Goal: Transaction & Acquisition: Purchase product/service

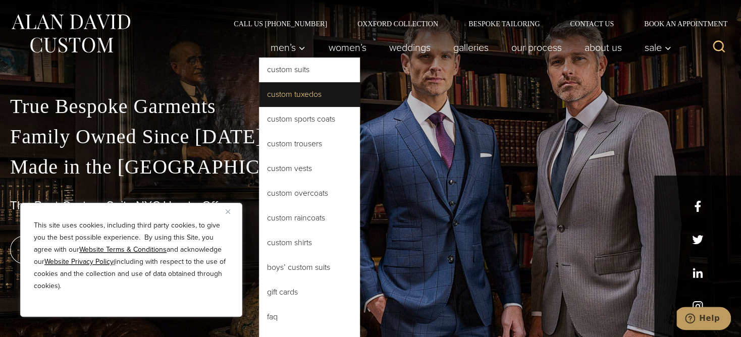
click at [284, 91] on link "Custom Tuxedos" at bounding box center [309, 94] width 101 height 24
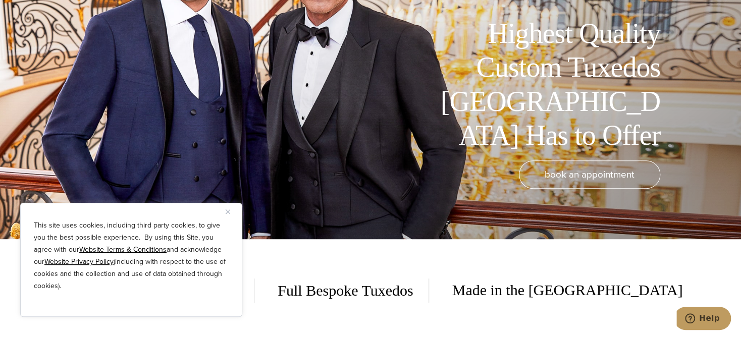
scroll to position [100, 0]
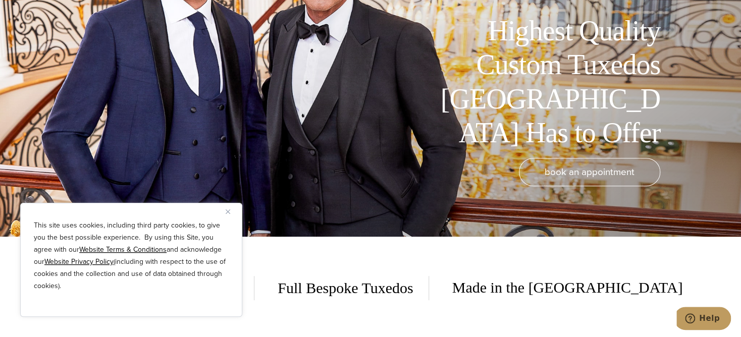
click at [227, 210] on img "Close" at bounding box center [228, 212] width 5 height 5
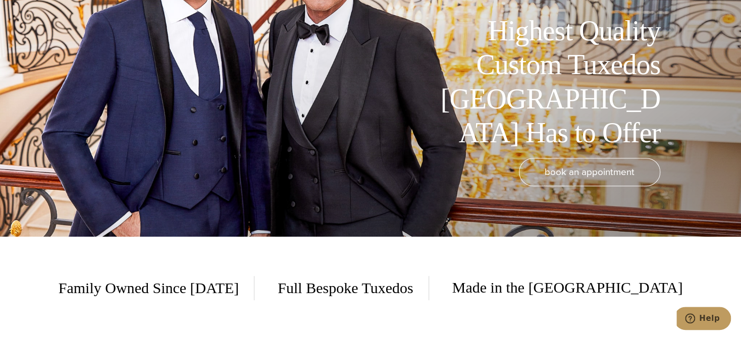
scroll to position [0, 0]
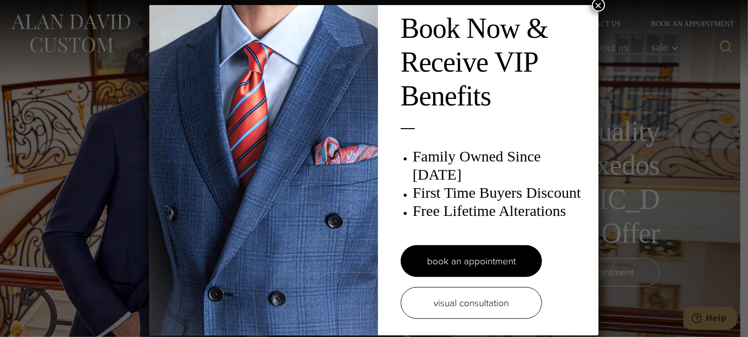
click at [597, 2] on button "×" at bounding box center [598, 4] width 13 height 13
